Goal: Task Accomplishment & Management: Manage account settings

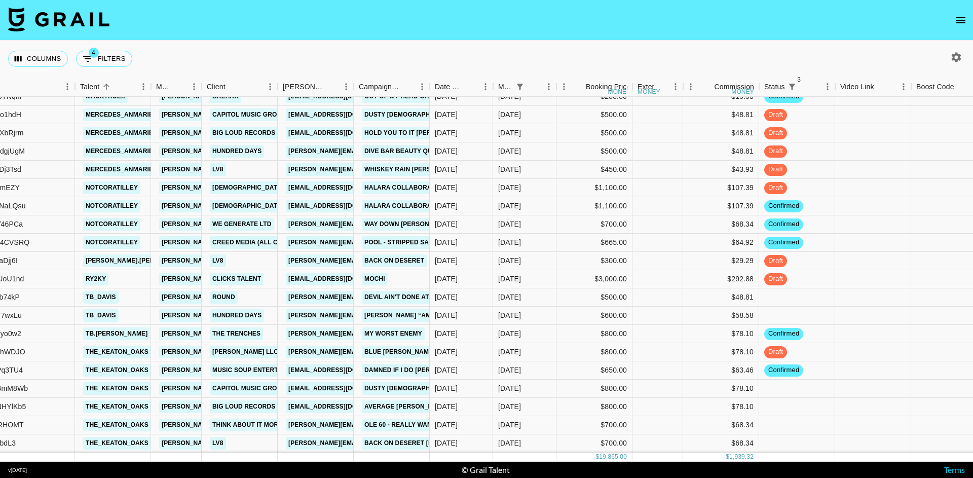
scroll to position [196, 807]
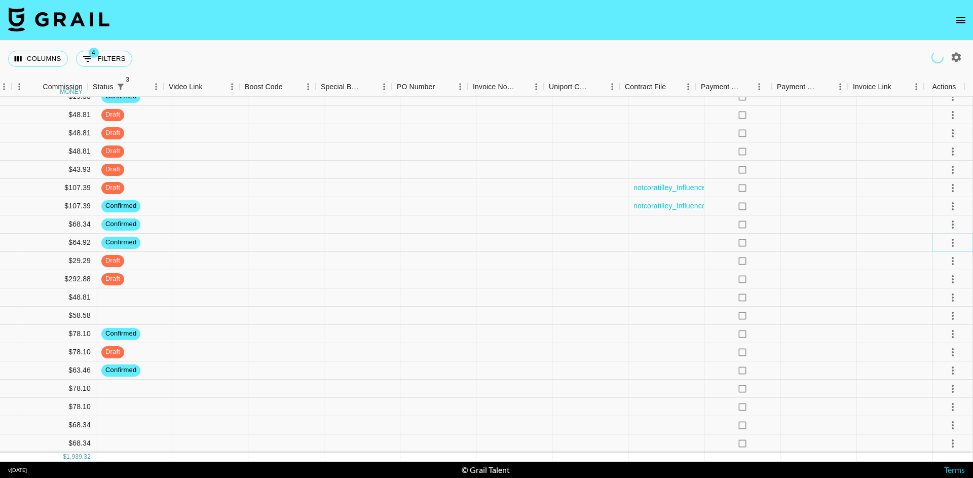
click at [949, 239] on icon "select merge strategy" at bounding box center [953, 243] width 12 height 12
click at [943, 290] on li "Draft Created" at bounding box center [940, 293] width 66 height 18
click at [894, 234] on div at bounding box center [894, 243] width 76 height 18
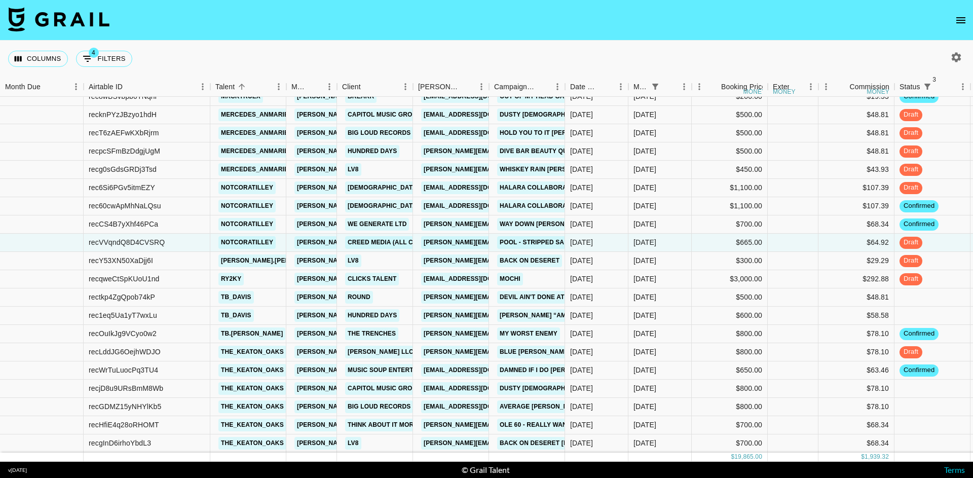
scroll to position [196, 0]
click at [279, 87] on icon "Menu" at bounding box center [279, 86] width 2 height 7
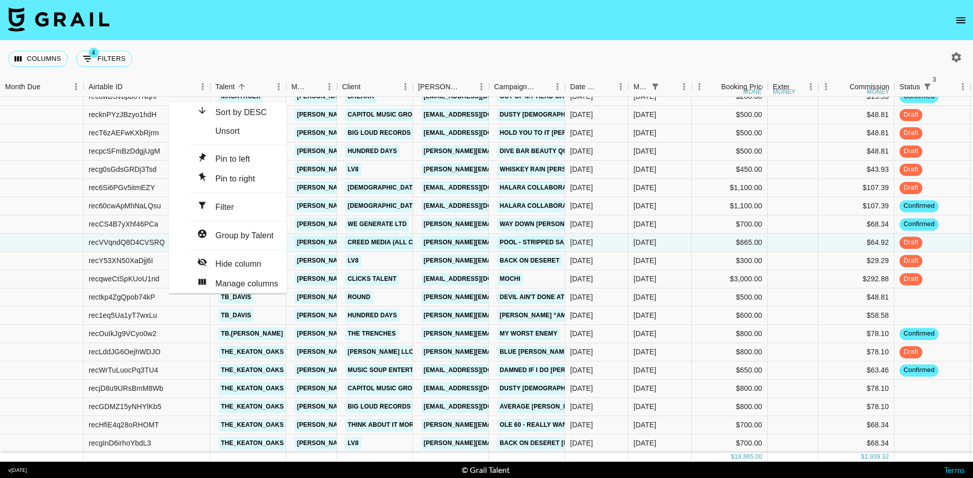
click at [245, 157] on span "Pin to left" at bounding box center [232, 159] width 34 height 9
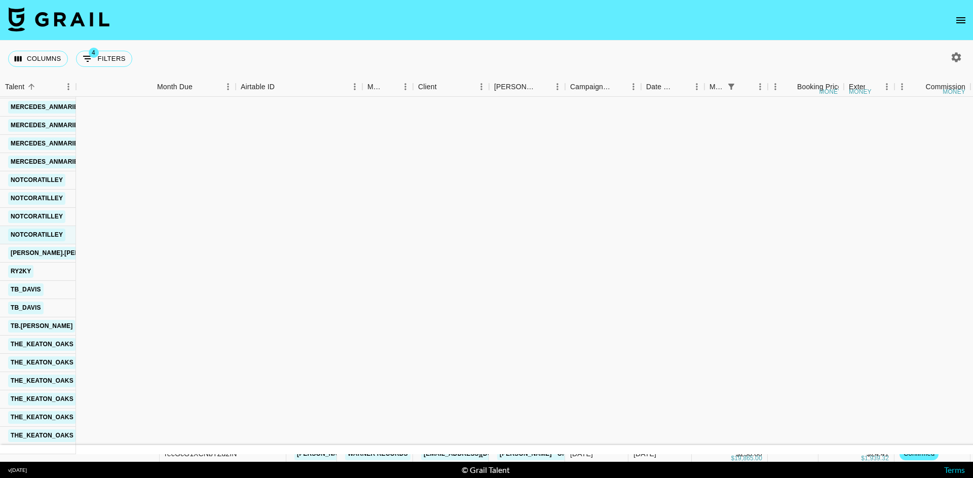
scroll to position [0, 0]
click at [70, 84] on div "Talent" at bounding box center [76, 87] width 12 height 20
click at [67, 91] on icon "Menu" at bounding box center [68, 87] width 10 height 10
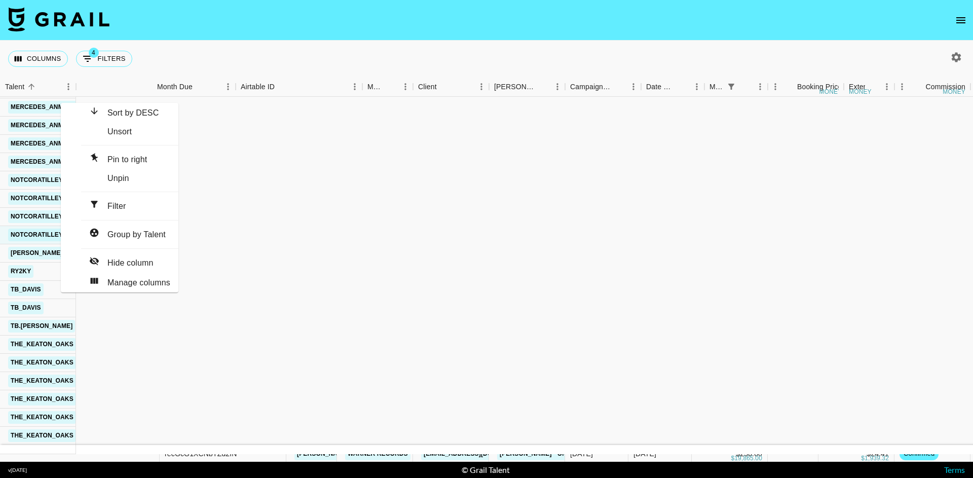
click at [115, 156] on span "Pin to right" at bounding box center [127, 159] width 40 height 9
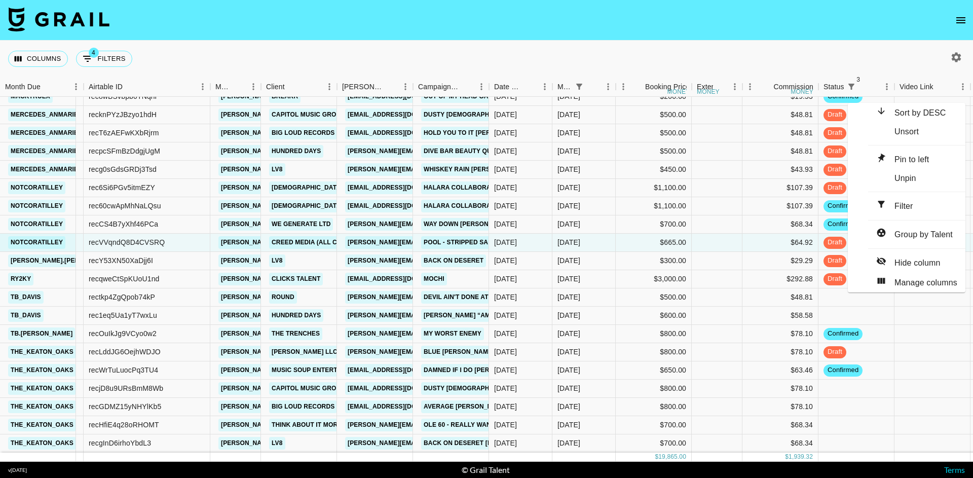
click at [896, 174] on span "Unpin" at bounding box center [905, 178] width 22 height 9
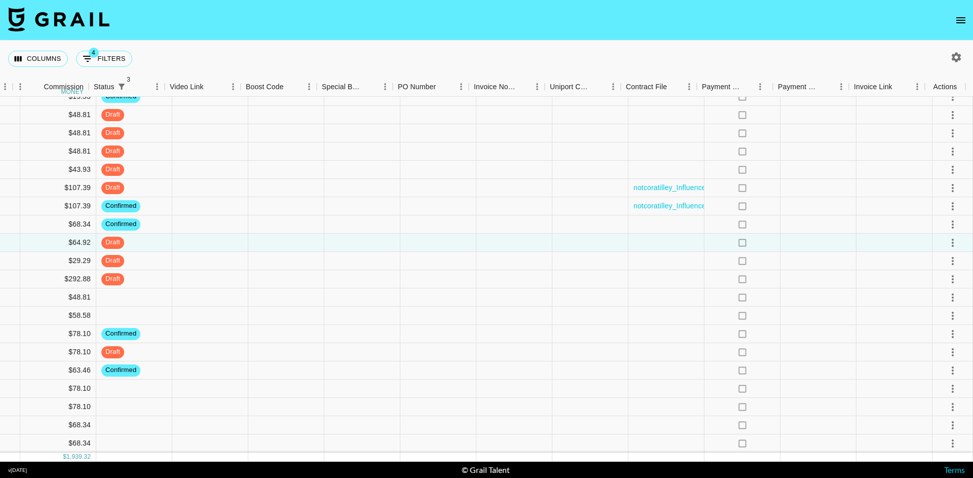
scroll to position [196, 806]
click at [947, 383] on icon "select merge strategy" at bounding box center [953, 389] width 12 height 12
click at [938, 288] on li "Confirm" at bounding box center [940, 286] width 66 height 18
click at [939, 319] on li "Draft Created" at bounding box center [940, 323] width 66 height 18
click at [886, 398] on div at bounding box center [894, 407] width 76 height 18
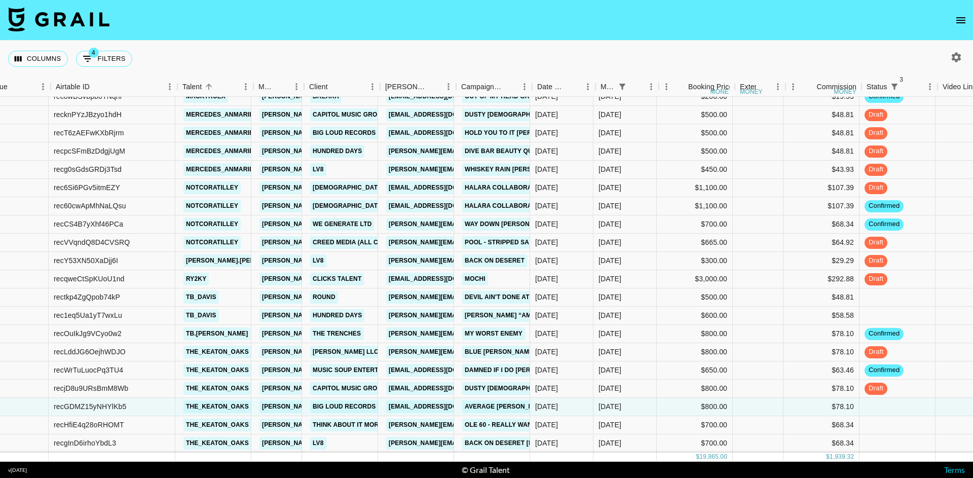
scroll to position [196, 19]
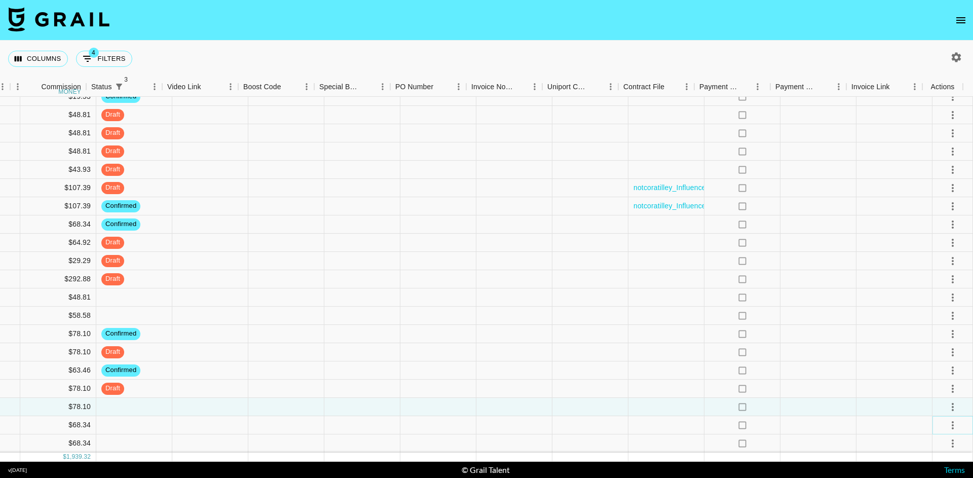
click at [947, 420] on icon "select merge strategy" at bounding box center [953, 425] width 12 height 12
click at [944, 321] on li "Confirm" at bounding box center [940, 323] width 66 height 18
click at [944, 357] on li "Draft Created" at bounding box center [940, 359] width 66 height 18
click at [950, 441] on icon "select merge strategy" at bounding box center [953, 443] width 12 height 12
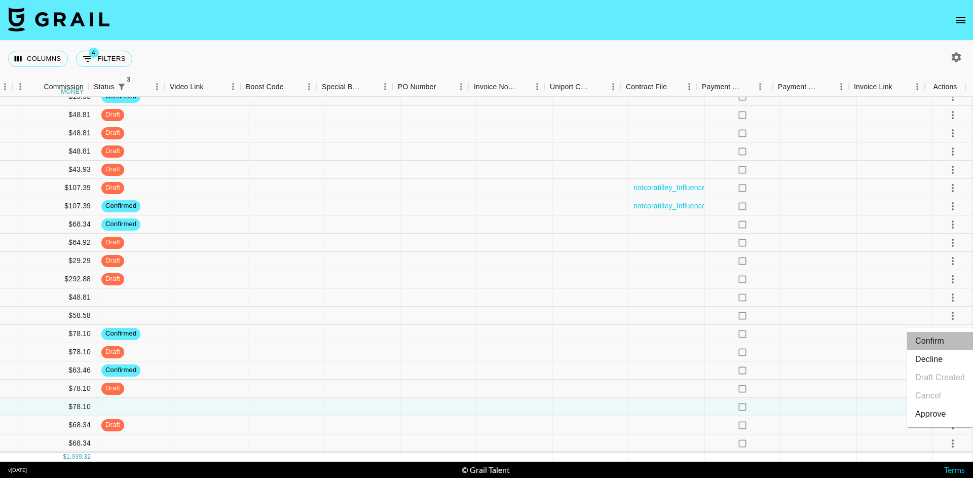
click at [944, 341] on li "Confirm" at bounding box center [940, 341] width 66 height 18
click at [945, 375] on li "Draft Created" at bounding box center [940, 377] width 66 height 18
click at [875, 434] on div at bounding box center [894, 443] width 76 height 18
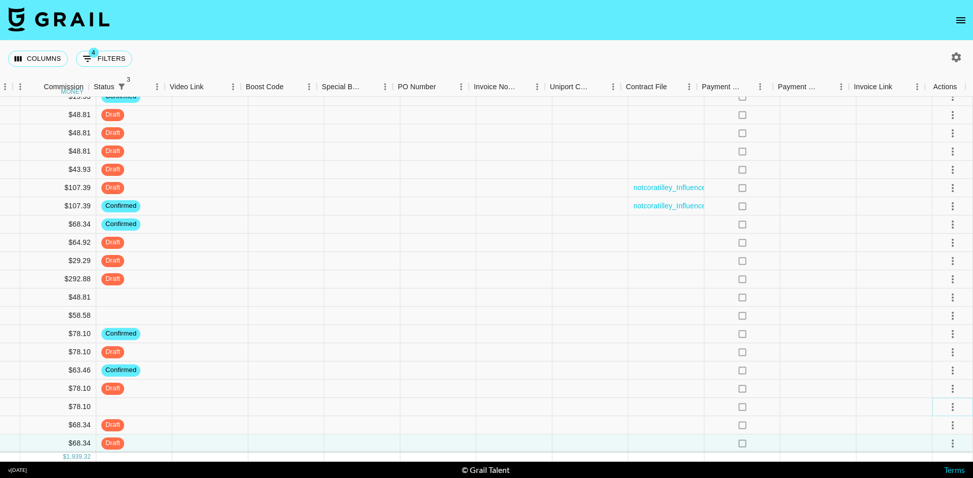
click at [951, 404] on button "select merge strategy" at bounding box center [952, 406] width 17 height 17
click at [942, 330] on li "Decline" at bounding box center [940, 323] width 66 height 18
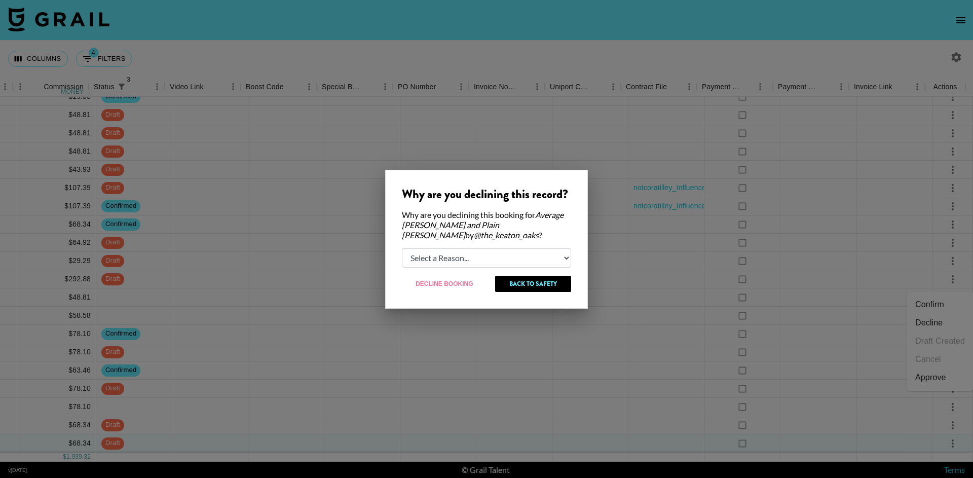
select select "creator_decline"
click at [444, 284] on button "Decline Booking" at bounding box center [445, 284] width 86 height 16
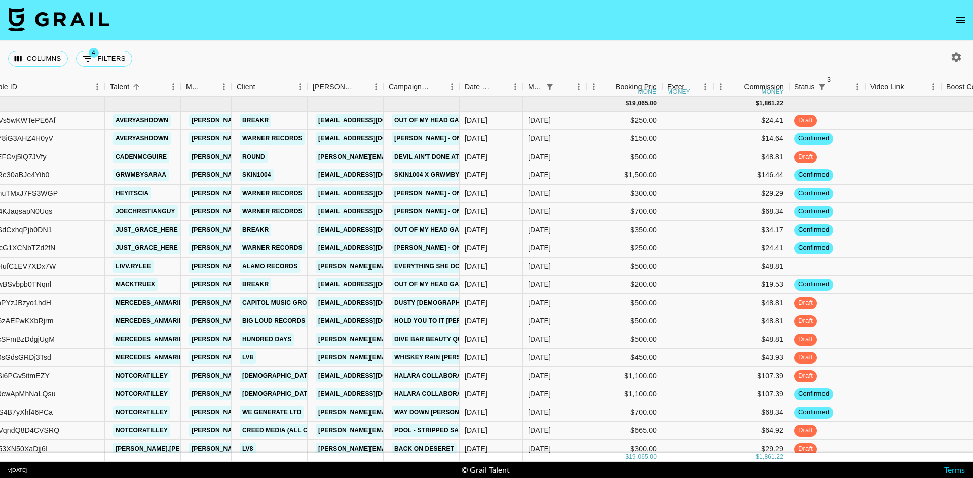
scroll to position [0, 105]
click at [459, 8] on nav at bounding box center [486, 20] width 973 height 41
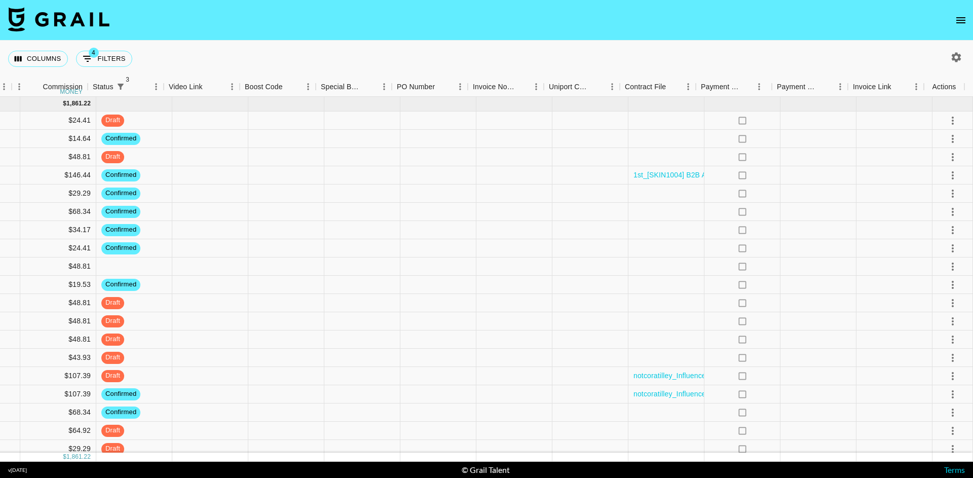
scroll to position [0, 806]
click at [947, 214] on icon "select merge strategy" at bounding box center [953, 212] width 12 height 12
click at [945, 268] on li "Draft Created" at bounding box center [940, 270] width 66 height 18
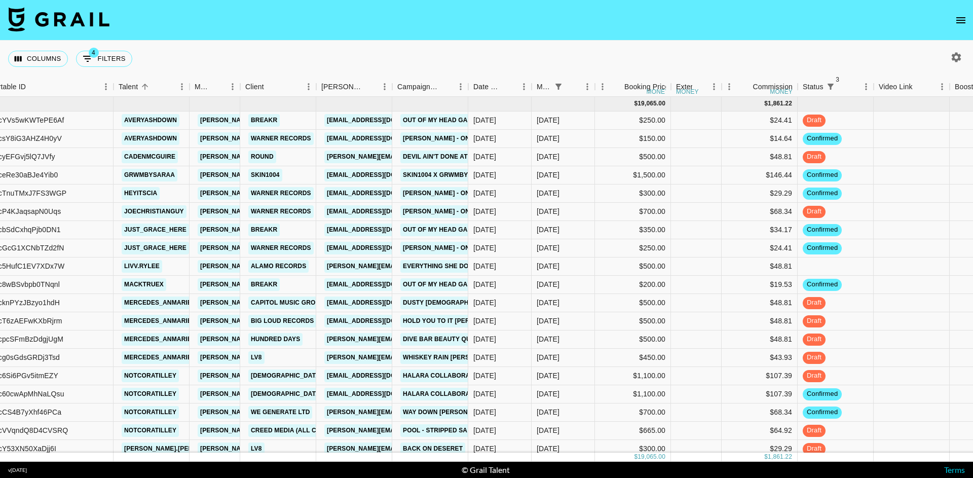
scroll to position [0, 97]
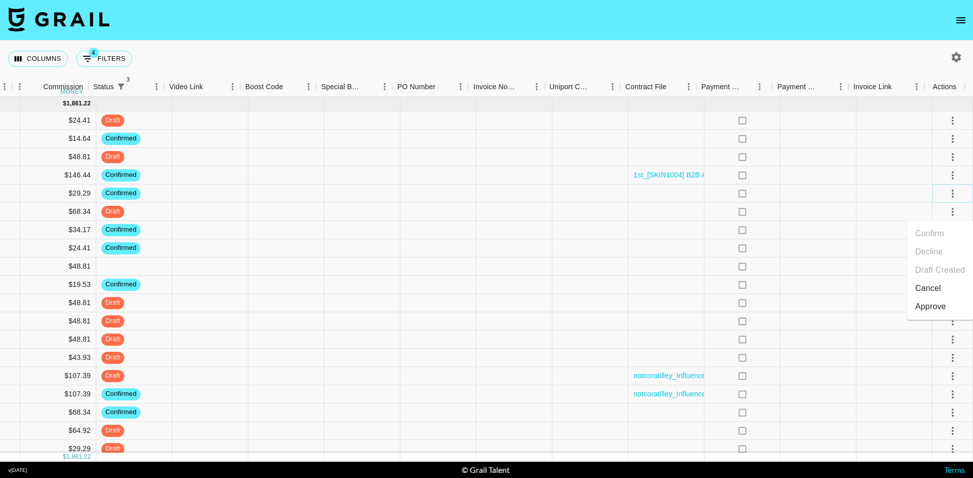
click at [947, 196] on icon "select merge strategy" at bounding box center [953, 193] width 12 height 12
click at [942, 257] on li "Draft Created" at bounding box center [940, 252] width 66 height 18
click at [903, 195] on div at bounding box center [894, 193] width 76 height 18
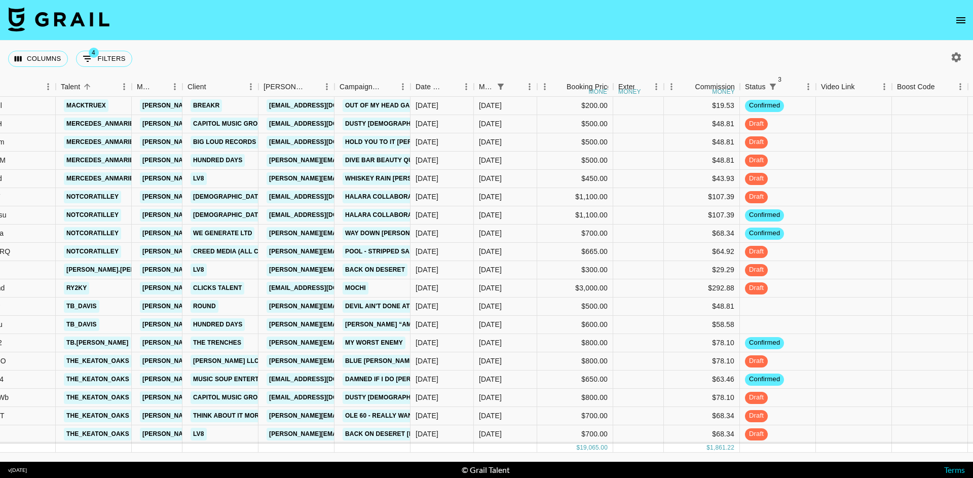
scroll to position [186, 155]
click at [432, 8] on nav at bounding box center [486, 20] width 973 height 41
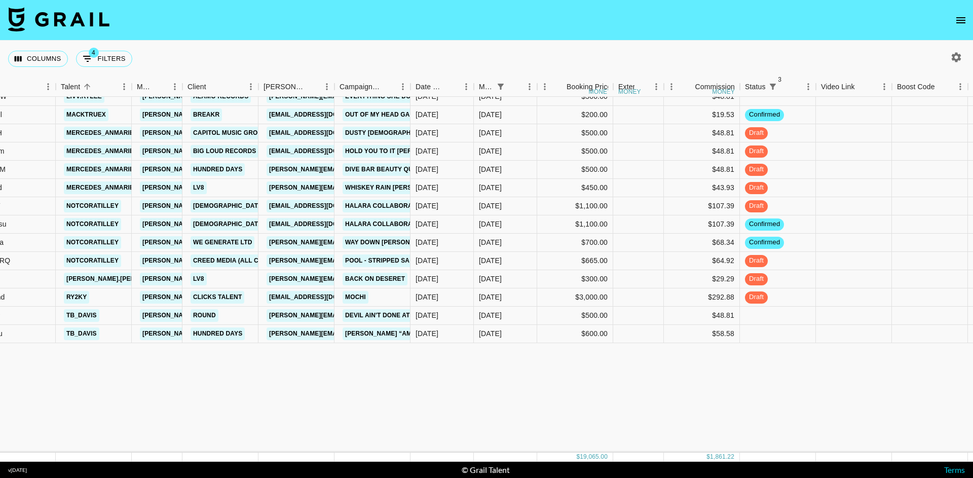
scroll to position [0, 155]
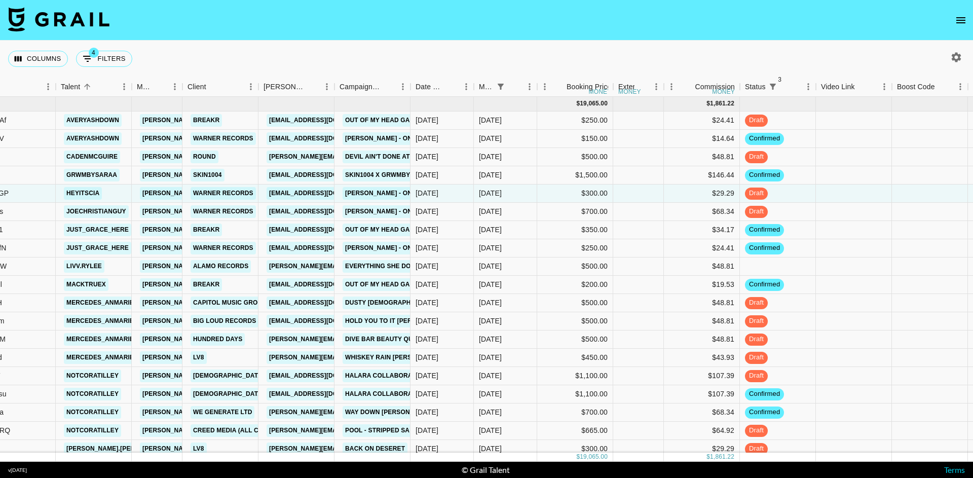
click at [883, 45] on div "Columns 4 Filters + Booking" at bounding box center [486, 59] width 973 height 36
click at [957, 57] on icon "button" at bounding box center [956, 57] width 12 height 12
select select "[DATE]"
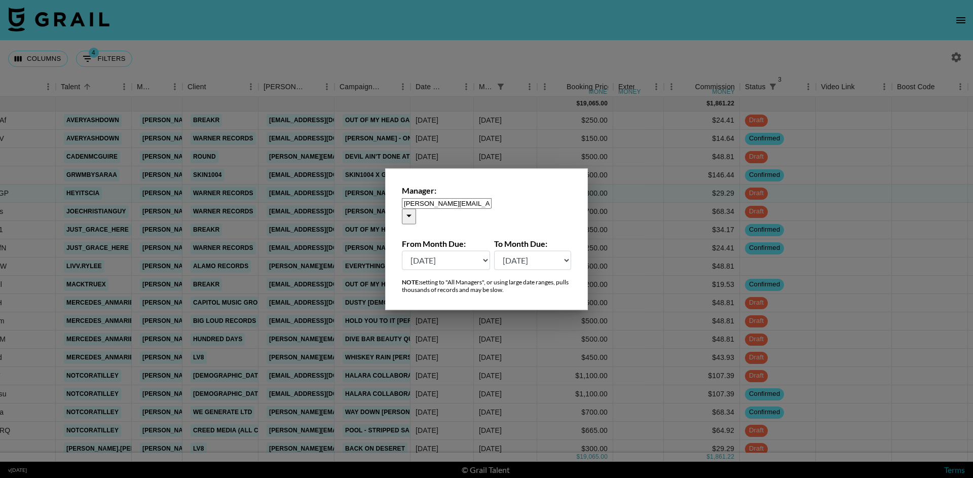
click at [567, 41] on div at bounding box center [486, 239] width 973 height 478
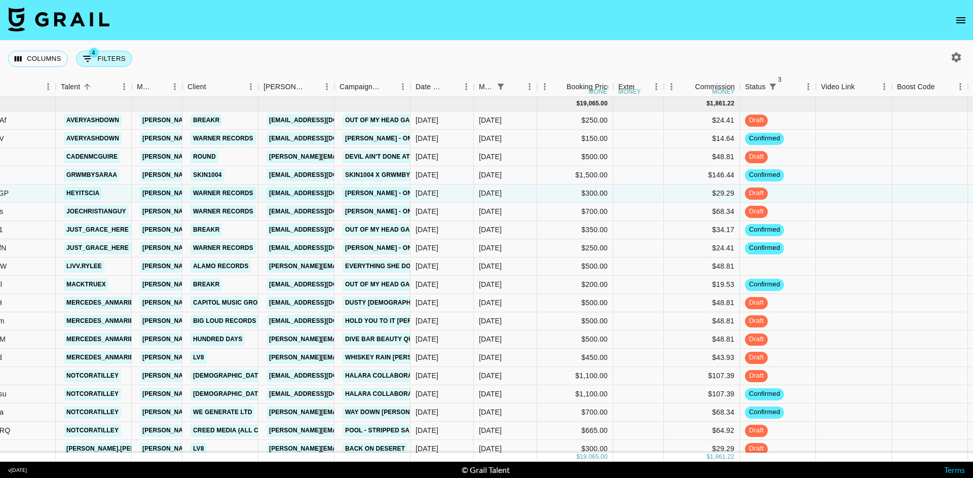
click at [110, 51] on div "Columns 4 Filters + Booking" at bounding box center [72, 59] width 128 height 36
click at [107, 58] on button "4 Filters" at bounding box center [104, 59] width 56 height 16
select select "status"
select select "not"
select select "cancelled"
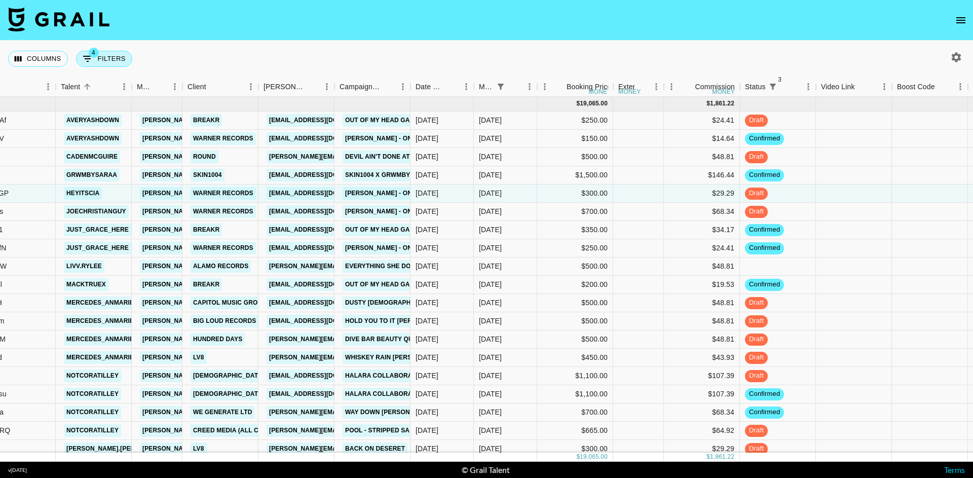
select select "status"
select select "not"
select select "declined"
select select "status"
select select "not"
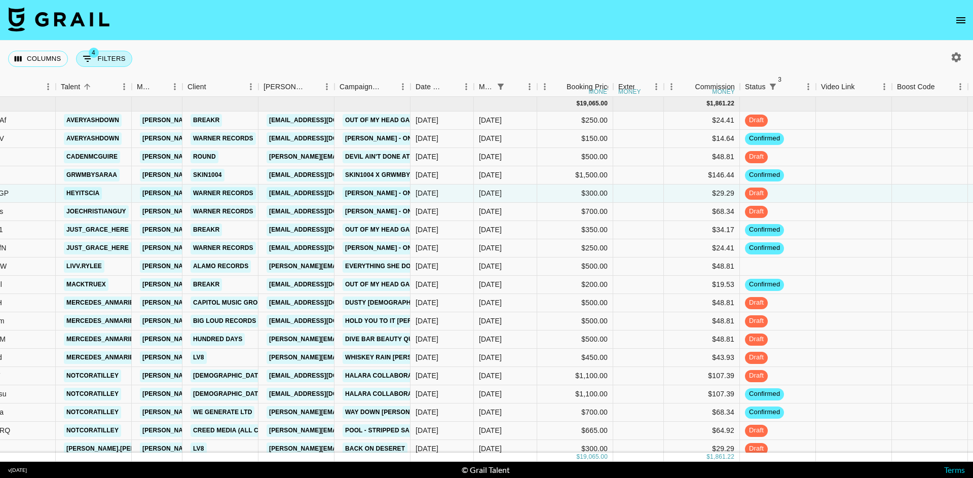
select select "approved"
select select "monthDue2"
select select "[DATE]"
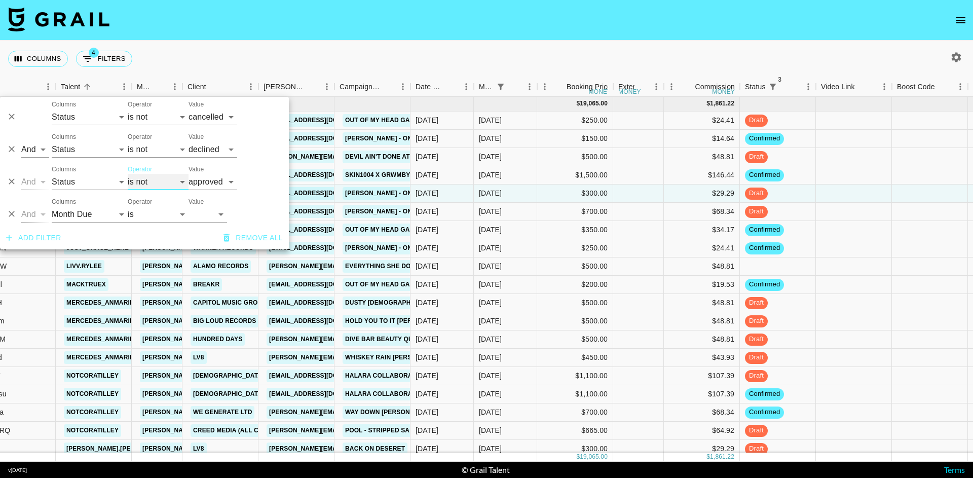
select select "is"
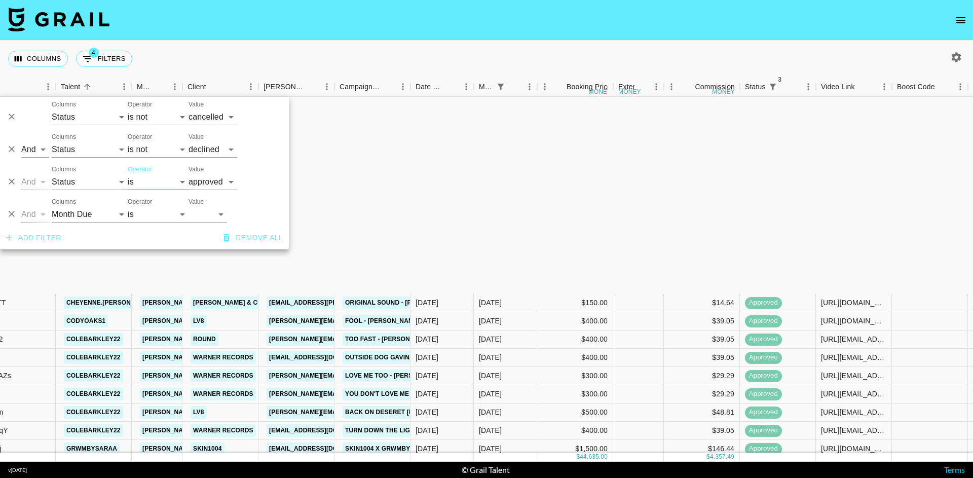
click at [235, 23] on nav at bounding box center [486, 20] width 973 height 41
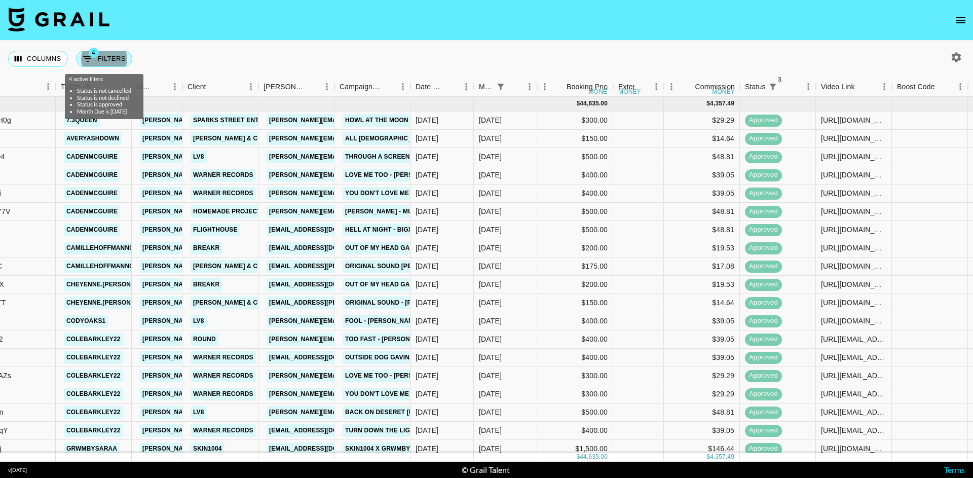
click at [122, 60] on button "4 Filters" at bounding box center [104, 59] width 56 height 16
select select "status"
select select "not"
select select "cancelled"
select select "status"
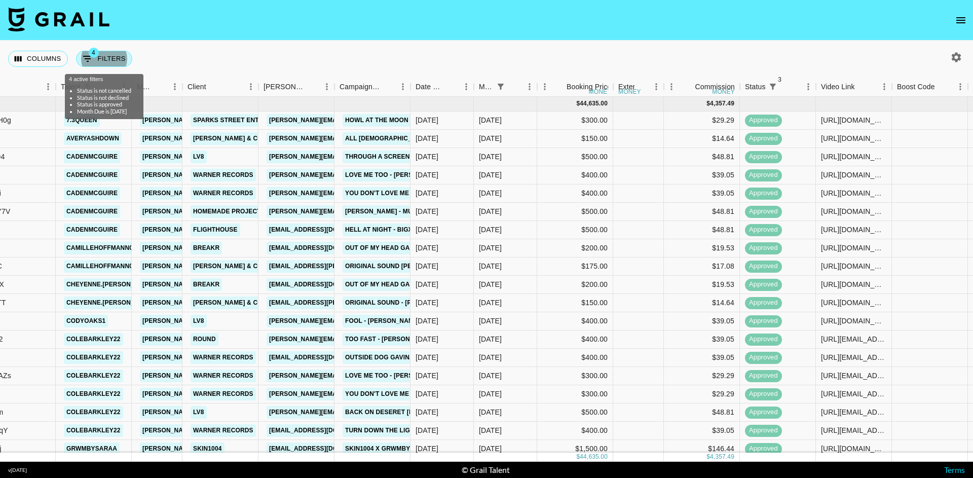
select select "not"
select select "declined"
select select "status"
select select "approved"
select select "monthDue2"
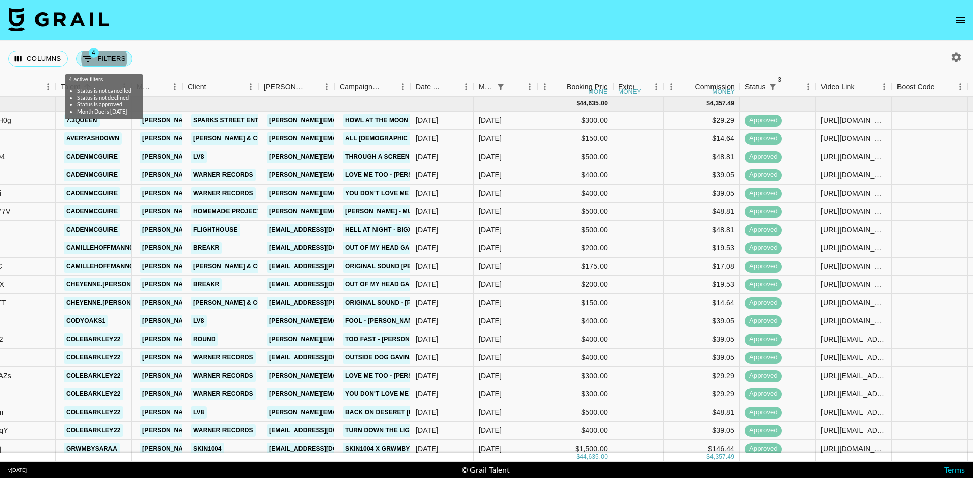
select select "[DATE]"
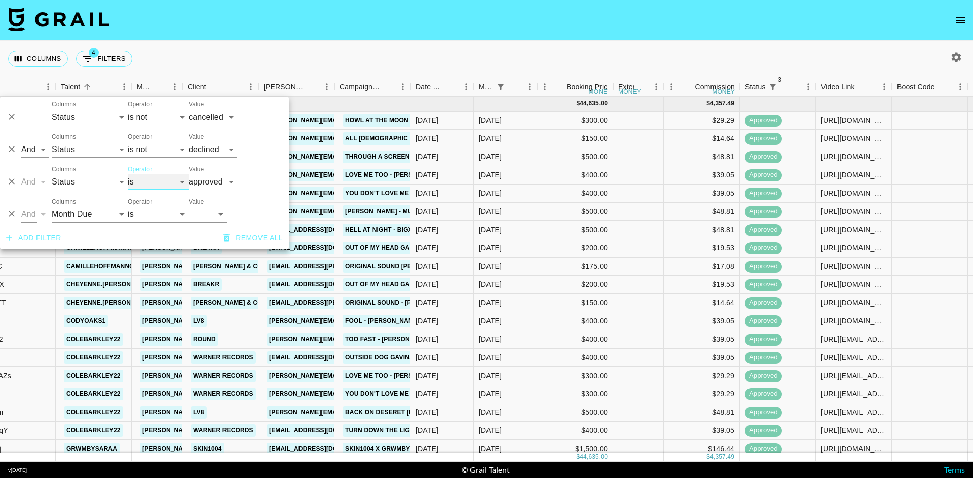
select select "not"
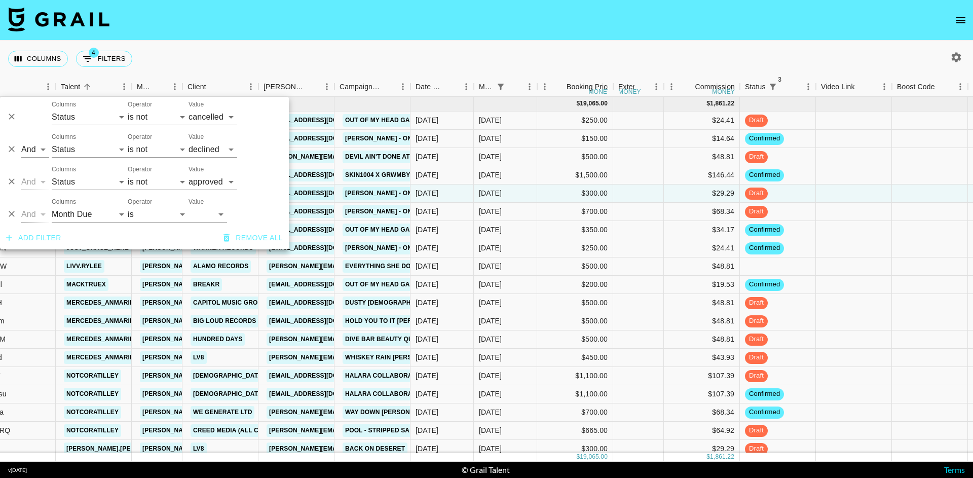
click at [217, 43] on div "Columns 4 Filters + Booking" at bounding box center [486, 59] width 973 height 36
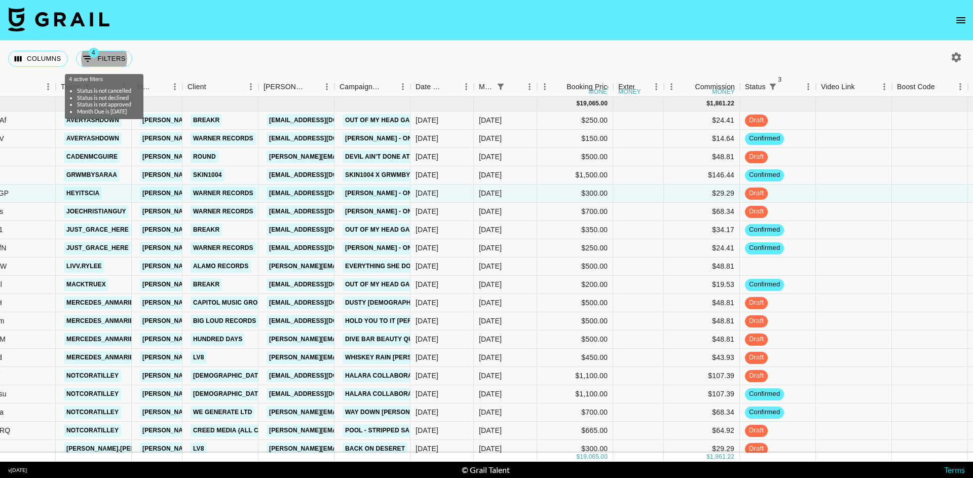
click at [528, 19] on nav at bounding box center [486, 20] width 973 height 41
